Goal: Information Seeking & Learning: Learn about a topic

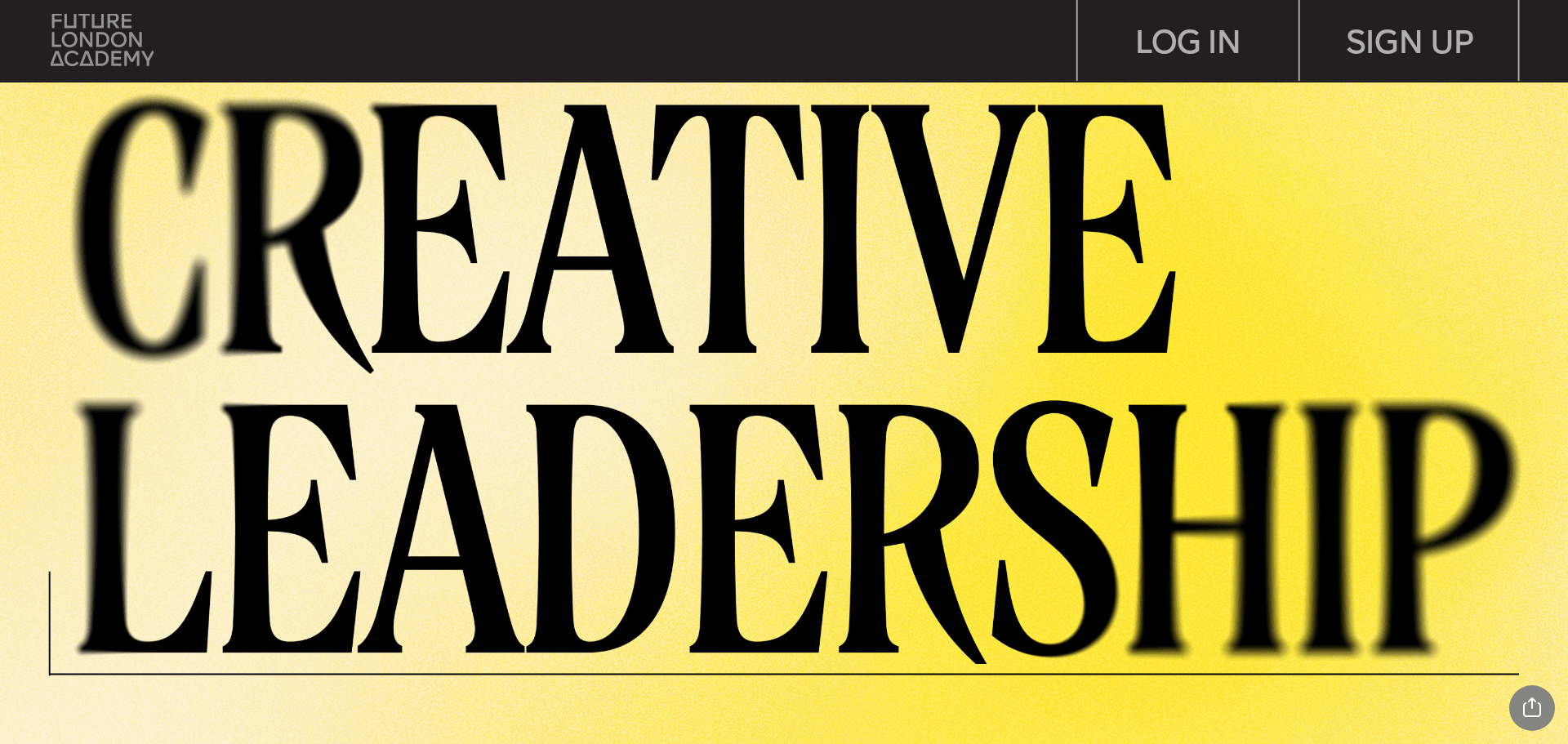
click at [81, 36] on img at bounding box center [102, 39] width 103 height 52
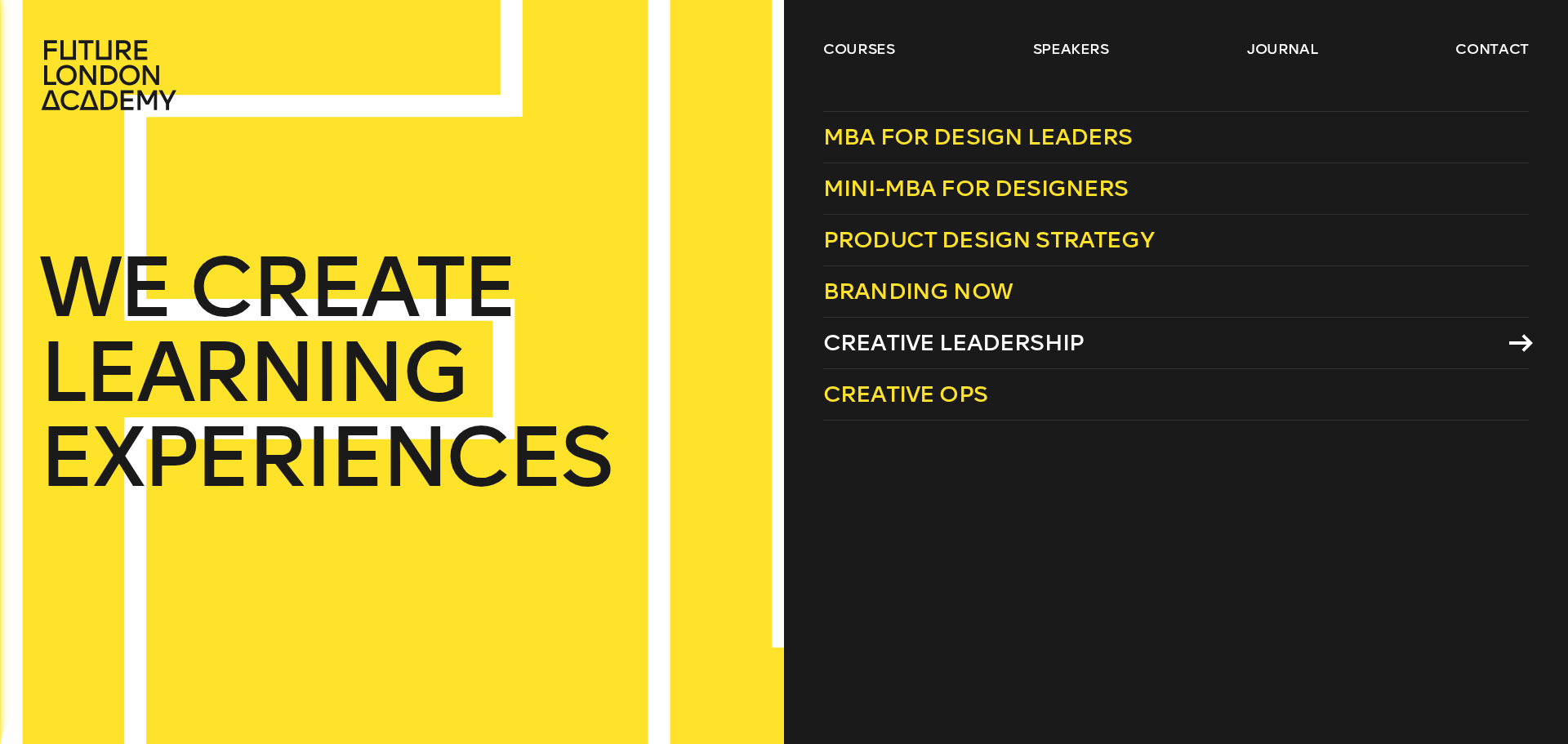
click at [941, 347] on span "Creative Leadership" at bounding box center [954, 342] width 261 height 26
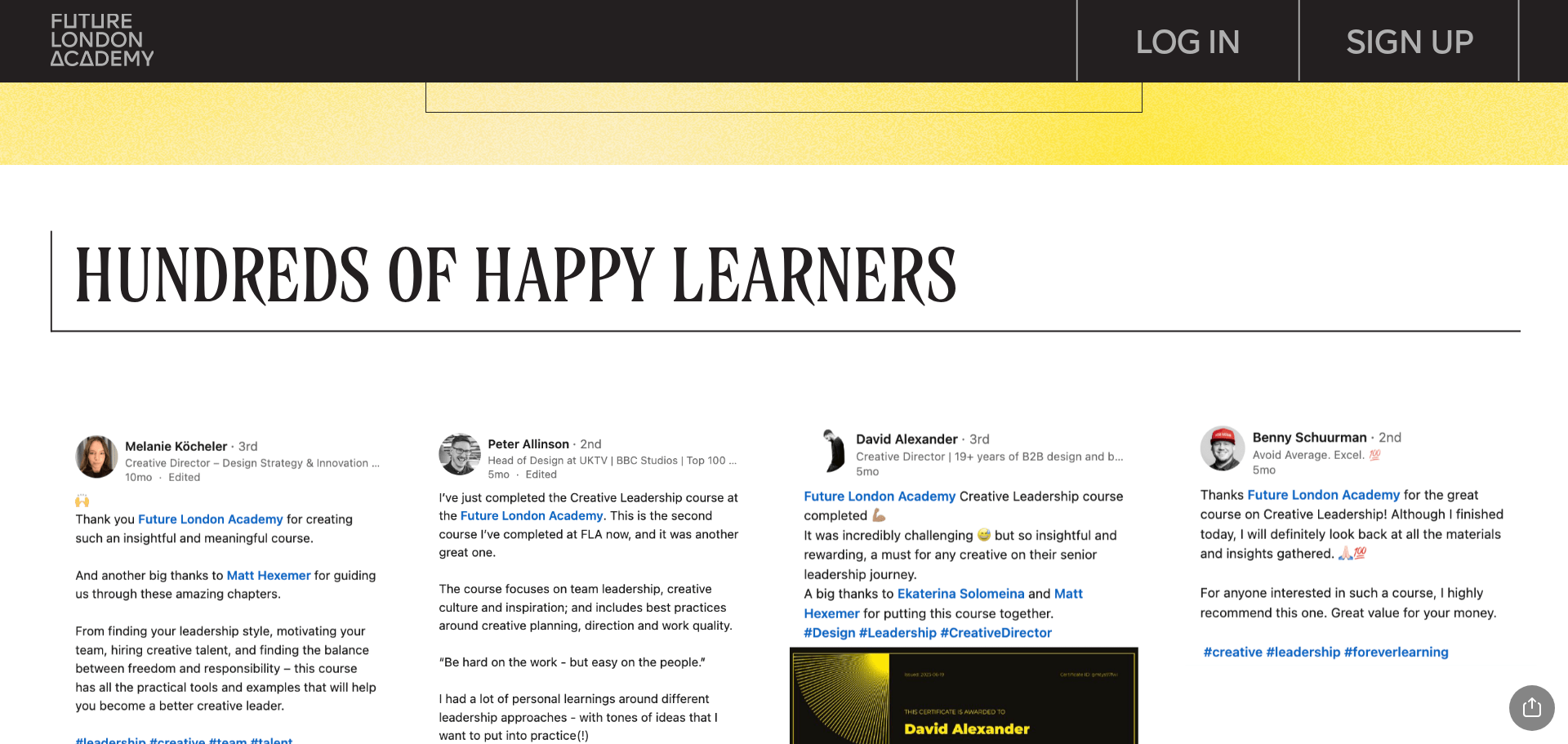
scroll to position [1552, 0]
